Goal: Task Accomplishment & Management: Use online tool/utility

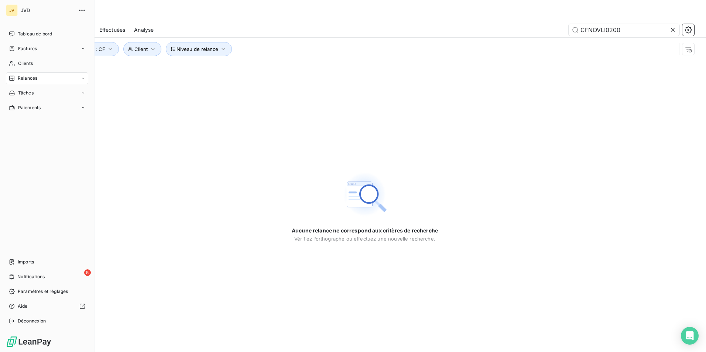
drag, startPoint x: 31, startPoint y: 76, endPoint x: 57, endPoint y: 79, distance: 25.4
click at [31, 76] on span "Relances" at bounding box center [28, 78] width 20 height 7
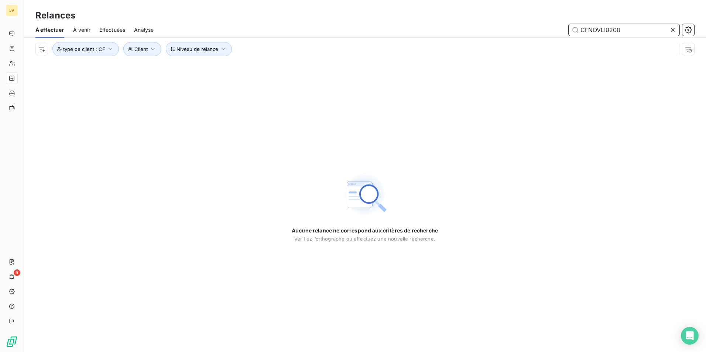
click at [626, 30] on input "CFNOVLI0200" at bounding box center [624, 30] width 111 height 12
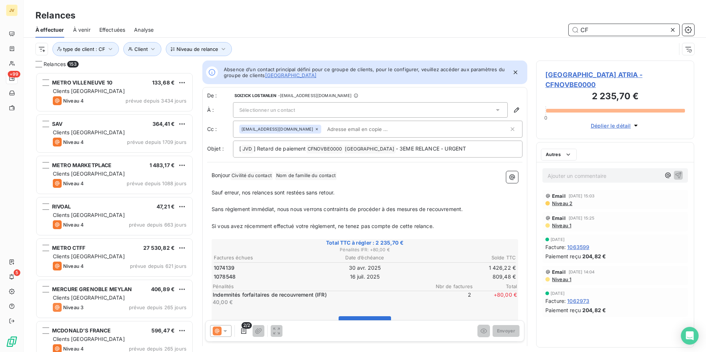
scroll to position [274, 153]
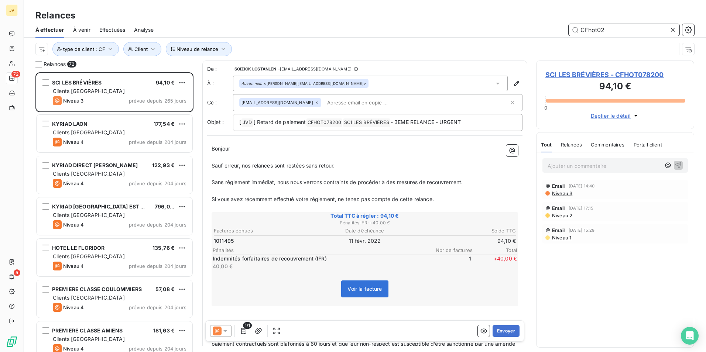
scroll to position [274, 153]
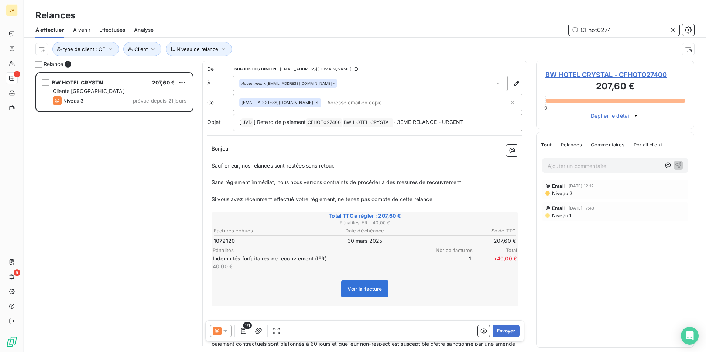
scroll to position [274, 153]
type input "CFhot0274"
click at [224, 331] on icon at bounding box center [225, 331] width 7 height 7
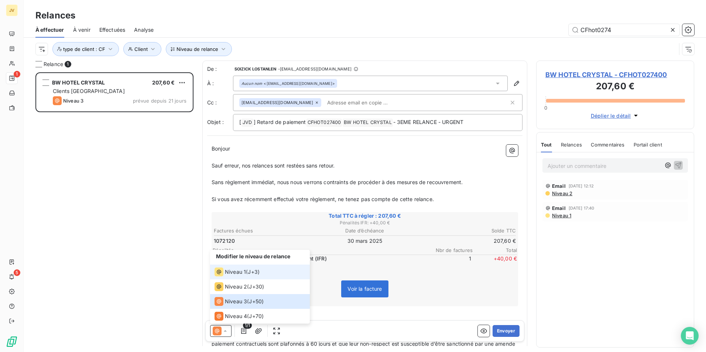
click at [230, 277] on li "Niveau 1 ( J+3 )" at bounding box center [260, 272] width 100 height 15
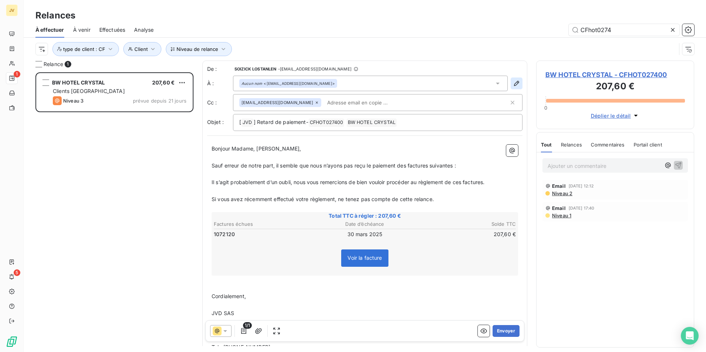
click at [514, 84] on icon "button" at bounding box center [516, 83] width 5 height 5
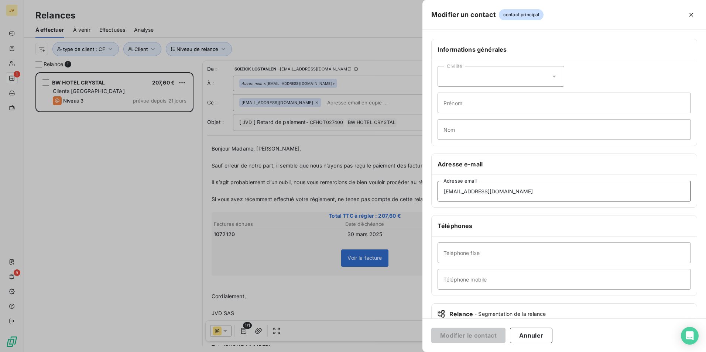
drag, startPoint x: 516, startPoint y: 193, endPoint x: 107, endPoint y: 195, distance: 408.9
click at [119, 352] on div "Modifier un contact contact principal Informations générales Civilité Prénom No…" at bounding box center [353, 352] width 706 height 0
paste input "[EMAIL_ADDRESS][DOMAIN_NAME]"
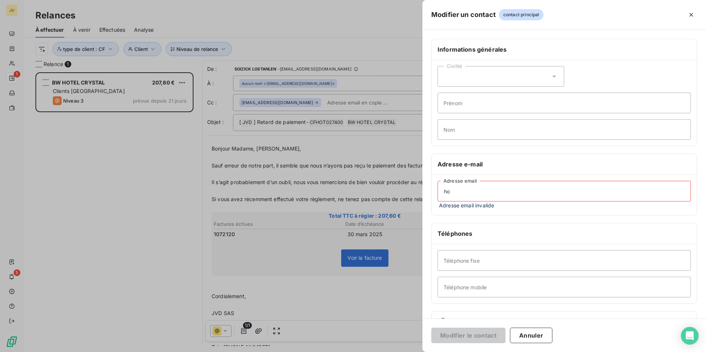
type input "h"
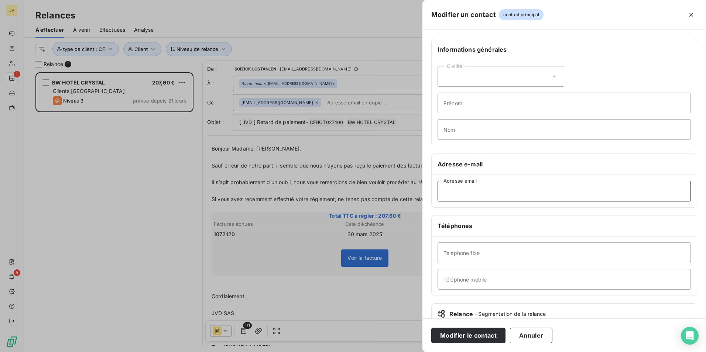
click at [475, 192] on input "Adresse email" at bounding box center [564, 191] width 253 height 21
paste input "[EMAIL_ADDRESS][DOMAIN_NAME]"
type input "[EMAIL_ADDRESS][DOMAIN_NAME]"
click at [482, 335] on button "Modifier le contact" at bounding box center [468, 336] width 74 height 16
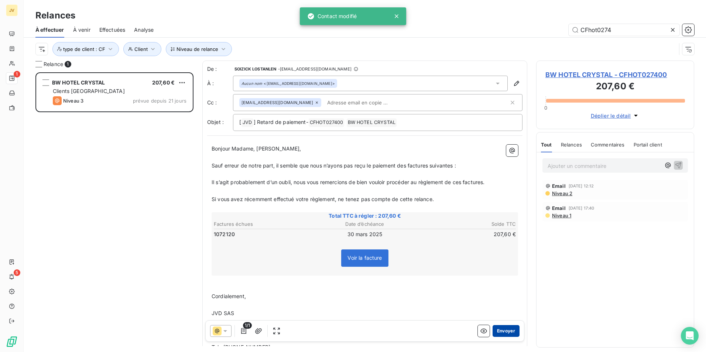
click at [499, 333] on button "Envoyer" at bounding box center [506, 331] width 27 height 12
